Goal: Find specific page/section: Find specific page/section

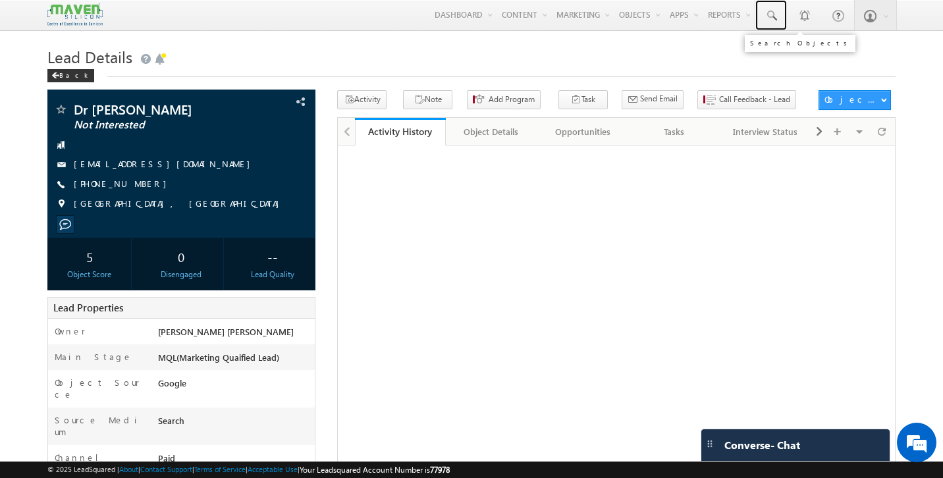
click at [774, 17] on span at bounding box center [770, 15] width 13 height 13
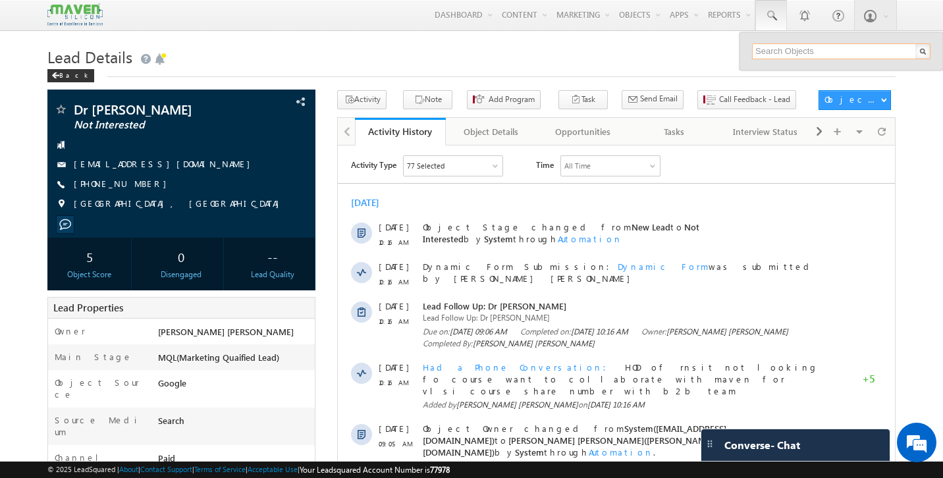
click at [785, 52] on input "text" at bounding box center [841, 51] width 178 height 16
paste input "[EMAIL_ADDRESS][DOMAIN_NAME]"
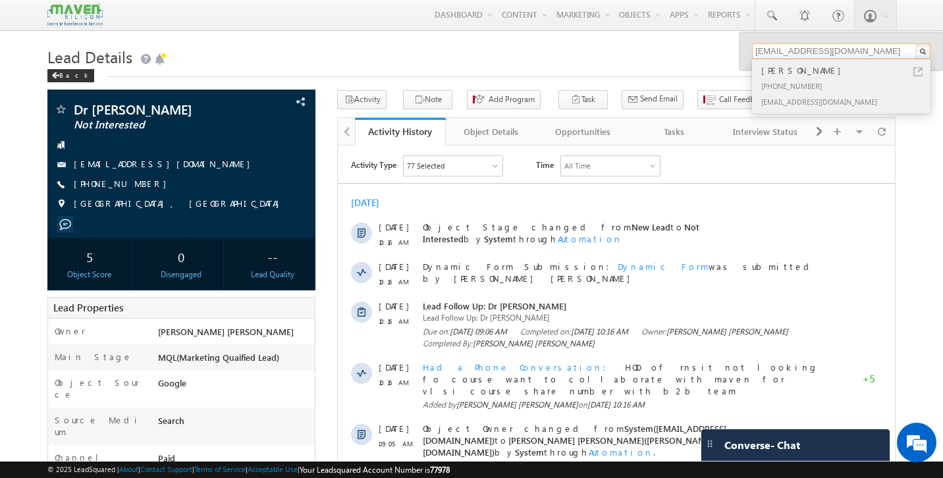
type input "[EMAIL_ADDRESS][DOMAIN_NAME]"
click at [808, 77] on div "[PERSON_NAME]" at bounding box center [846, 70] width 176 height 14
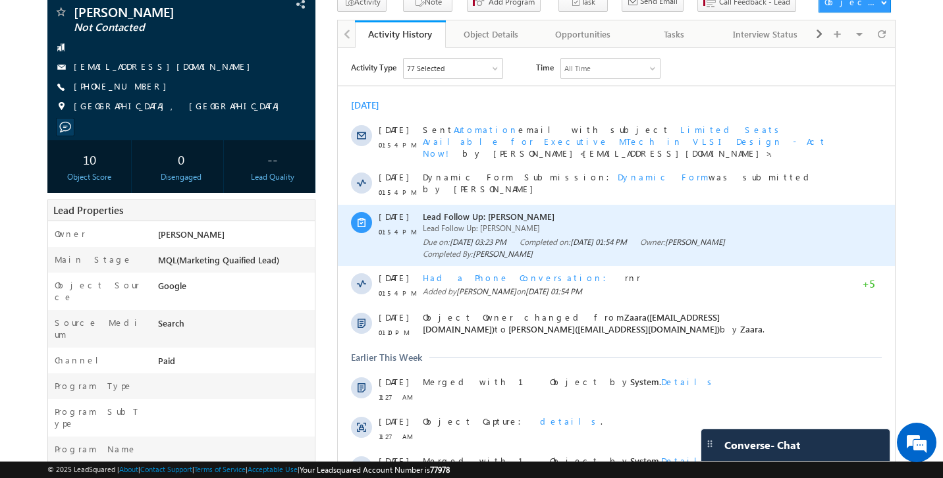
scroll to position [101, 0]
